Goal: Go to known website: Access a specific website the user already knows

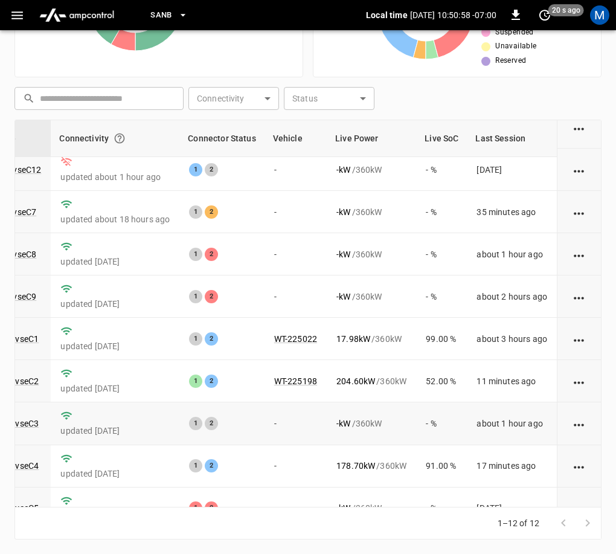
scroll to position [172, 148]
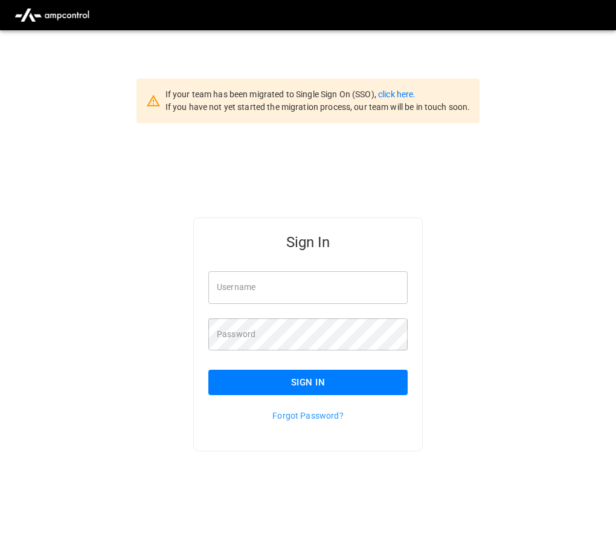
type input "**********"
click at [314, 383] on button "Sign In" at bounding box center [307, 382] width 199 height 25
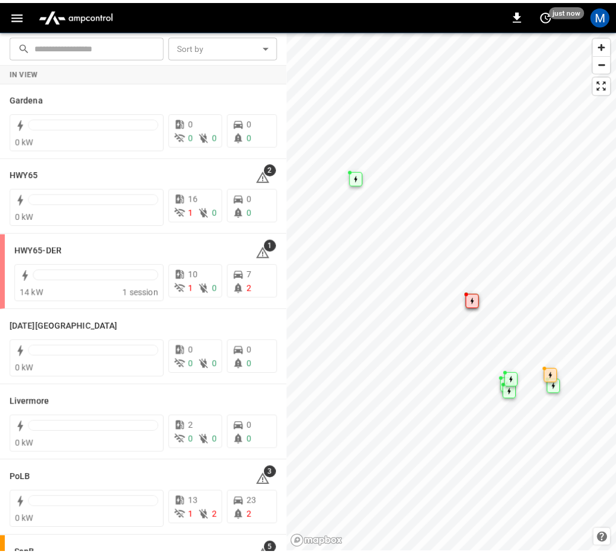
scroll to position [231, 0]
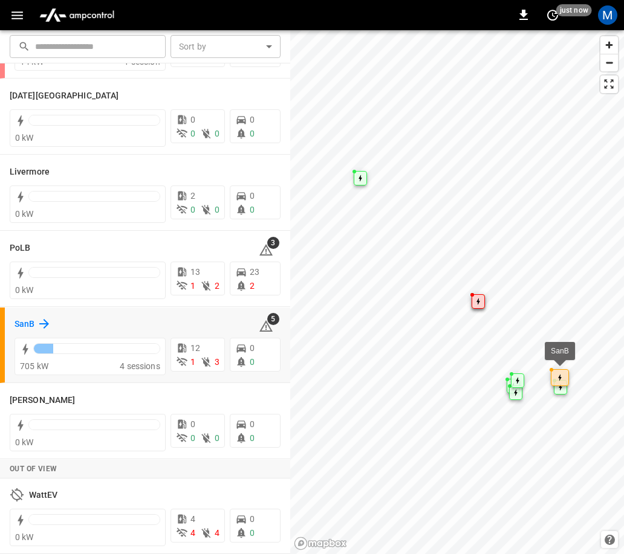
click at [34, 323] on h6 "SanB" at bounding box center [25, 324] width 20 height 13
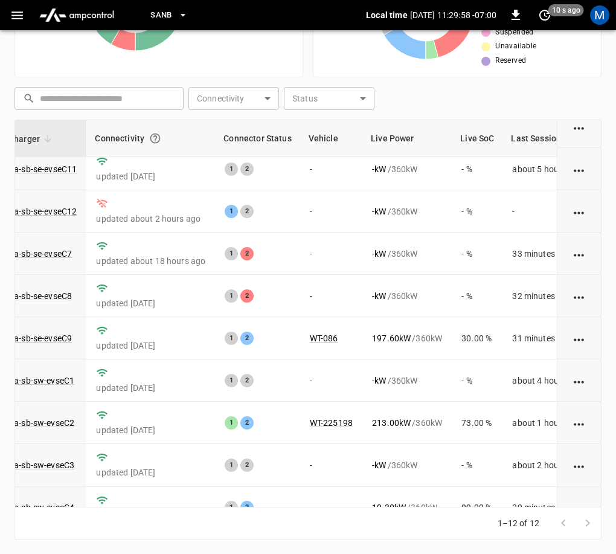
scroll to position [0, 101]
